Goal: Task Accomplishment & Management: Manage account settings

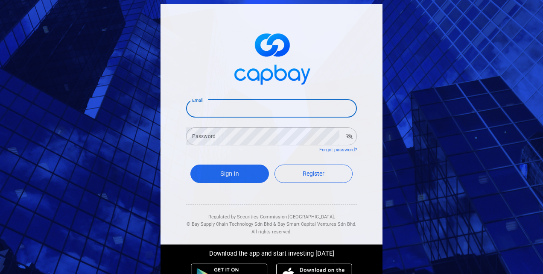
click at [205, 103] on input "Email" at bounding box center [271, 109] width 171 height 18
type input "[EMAIL_ADDRESS][PERSON_NAME][DOMAIN_NAME]"
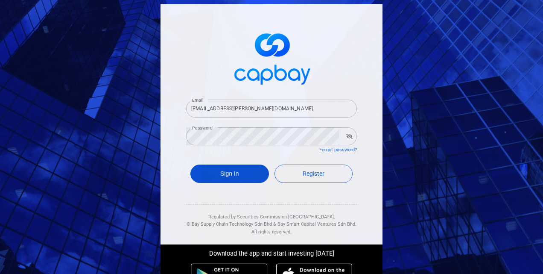
click at [240, 173] on button "Sign In" at bounding box center [230, 173] width 79 height 18
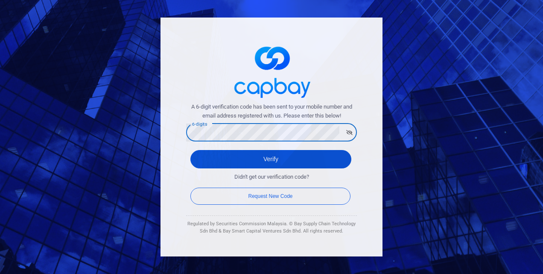
click at [276, 162] on button "Verify" at bounding box center [271, 159] width 161 height 18
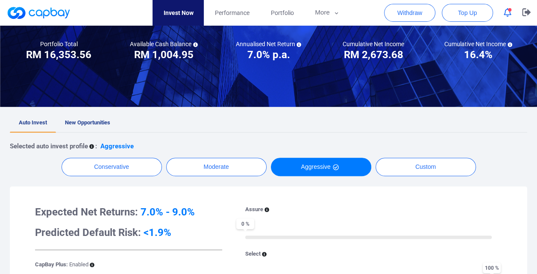
scroll to position [88, 0]
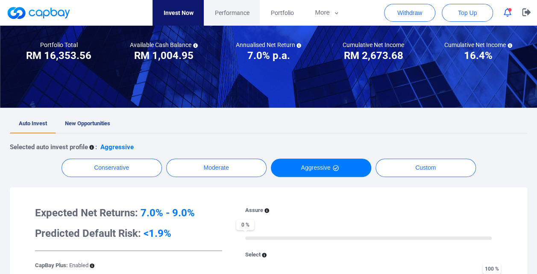
click at [222, 9] on span "Performance" at bounding box center [231, 12] width 35 height 9
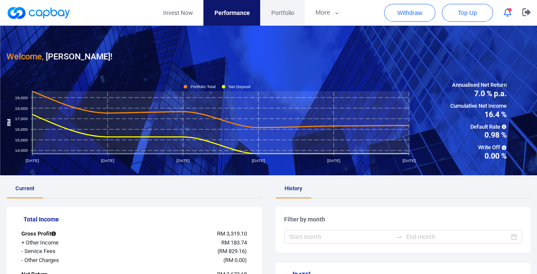
click at [280, 13] on span "Portfolio" at bounding box center [282, 12] width 23 height 9
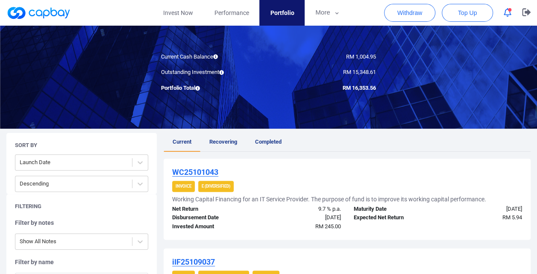
scroll to position [85, 0]
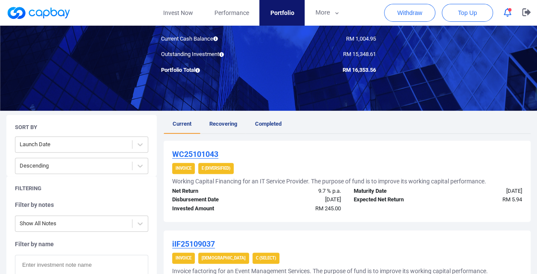
click at [222, 123] on span "Recovering" at bounding box center [223, 123] width 28 height 6
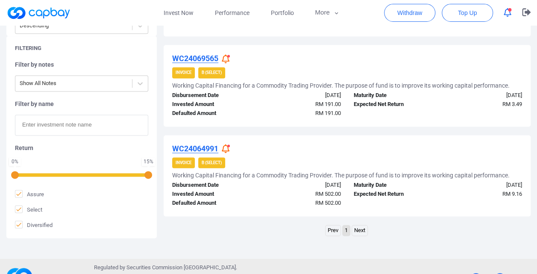
scroll to position [574, 0]
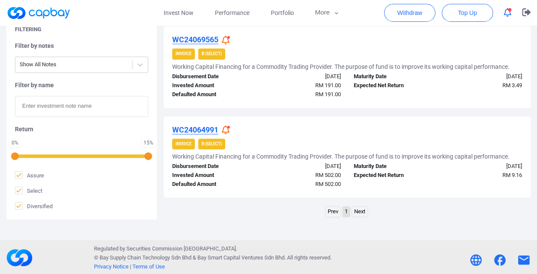
click at [364, 211] on link "Next" at bounding box center [359, 211] width 15 height 11
click at [363, 210] on link "Next" at bounding box center [359, 211] width 15 height 11
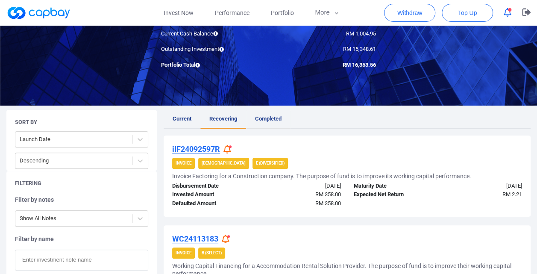
scroll to position [0, 0]
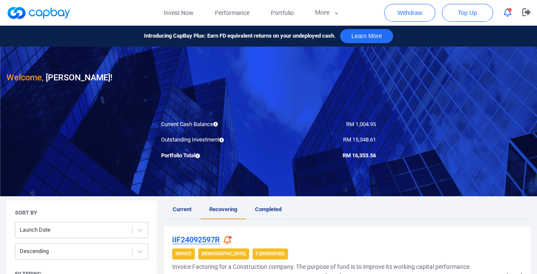
click at [272, 210] on span "Completed" at bounding box center [268, 209] width 26 height 6
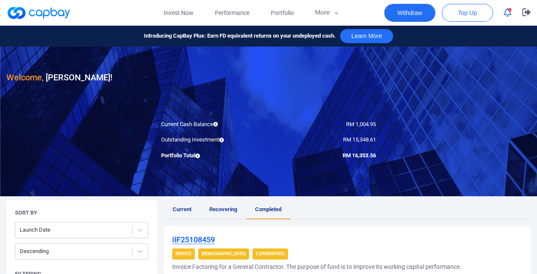
click at [404, 12] on button "Withdraw" at bounding box center [409, 13] width 51 height 18
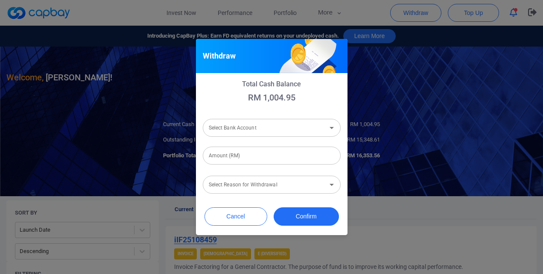
click at [274, 130] on input "Select Bank Account" at bounding box center [264, 128] width 119 height 16
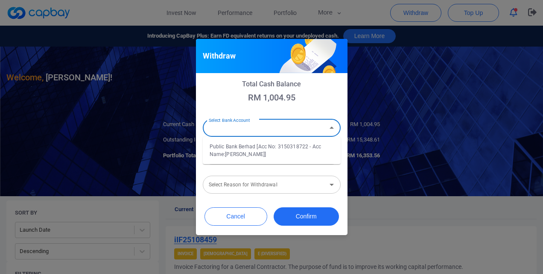
click at [274, 145] on li "Public Bank Berhad [Acc No: 3150318722 - Acc Name:[PERSON_NAME]]" at bounding box center [272, 150] width 138 height 21
type input "Public Bank Berhad [Acc No: 3150318722 - Acc Name:[PERSON_NAME]]"
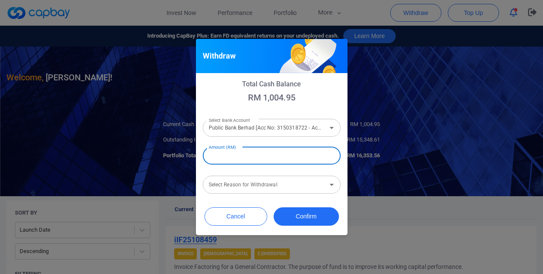
click at [272, 151] on input "Amount (RM)" at bounding box center [272, 156] width 138 height 18
type input "RM 1,001"
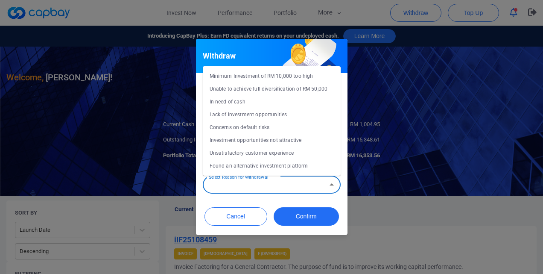
click at [300, 184] on input "Select Reason for Withdrawal" at bounding box center [264, 185] width 119 height 16
click at [300, 113] on li "Concerns on default risks" at bounding box center [272, 115] width 138 height 13
type input "Concerns on default risks"
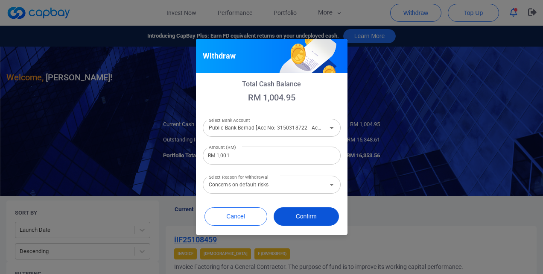
click at [296, 214] on button "Confirm" at bounding box center [306, 216] width 65 height 18
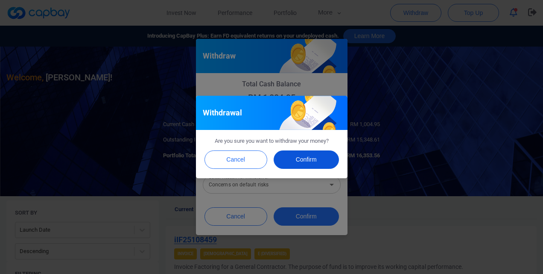
click at [309, 160] on button "Confirm" at bounding box center [306, 159] width 65 height 18
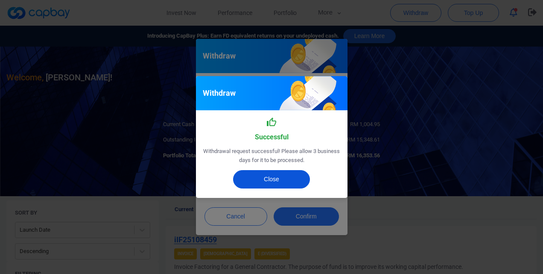
click at [276, 176] on button "Close" at bounding box center [271, 179] width 77 height 18
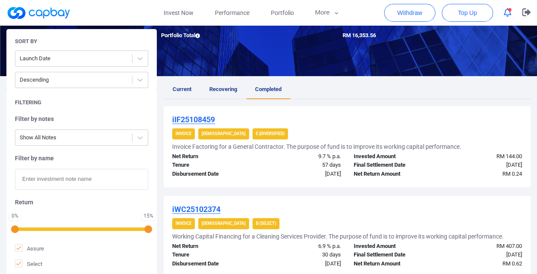
scroll to position [85, 0]
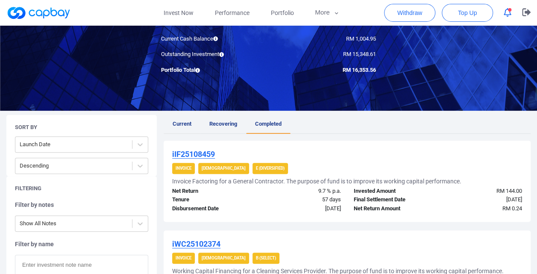
click at [184, 120] on span "Current" at bounding box center [182, 123] width 19 height 6
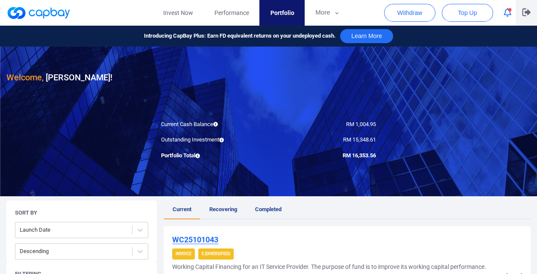
click at [526, 12] on icon "button" at bounding box center [526, 13] width 9 height 8
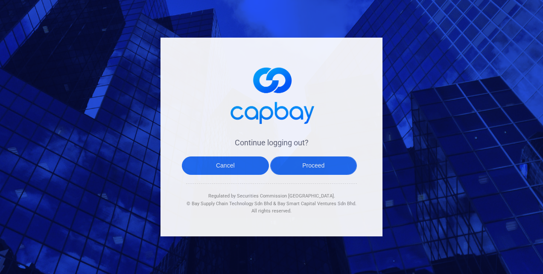
click at [306, 167] on button "Proceed" at bounding box center [313, 165] width 87 height 18
